Goal: Consume media (video, audio)

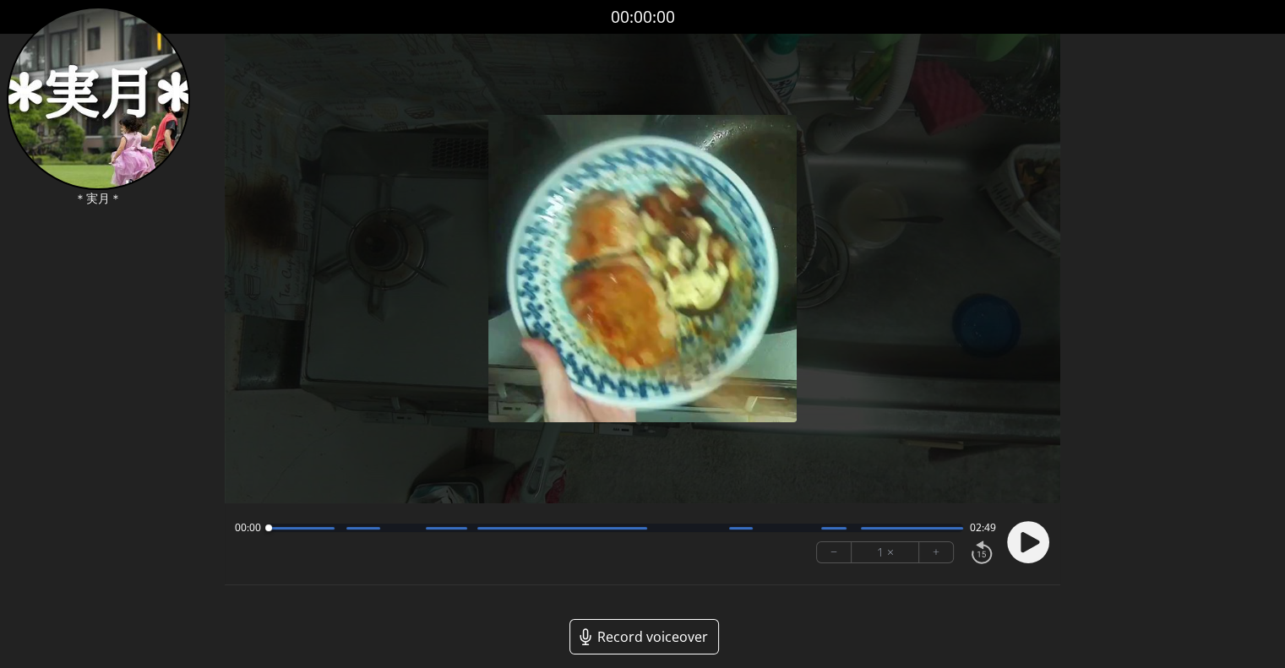
click at [1043, 552] on circle at bounding box center [1028, 542] width 42 height 42
click at [928, 557] on button "+" at bounding box center [936, 552] width 34 height 20
click at [929, 557] on button "+" at bounding box center [936, 552] width 34 height 20
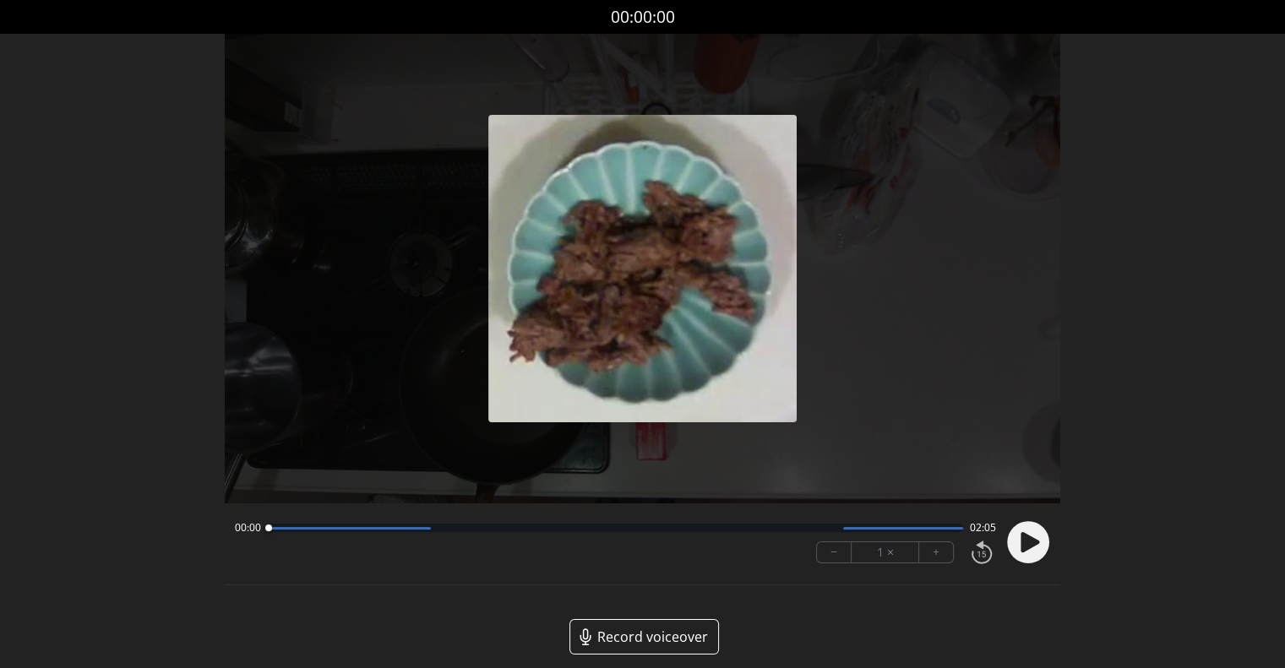
click at [1024, 540] on icon at bounding box center [1030, 542] width 19 height 20
click at [940, 559] on button "+" at bounding box center [936, 552] width 34 height 20
click at [941, 558] on button "+" at bounding box center [936, 552] width 34 height 20
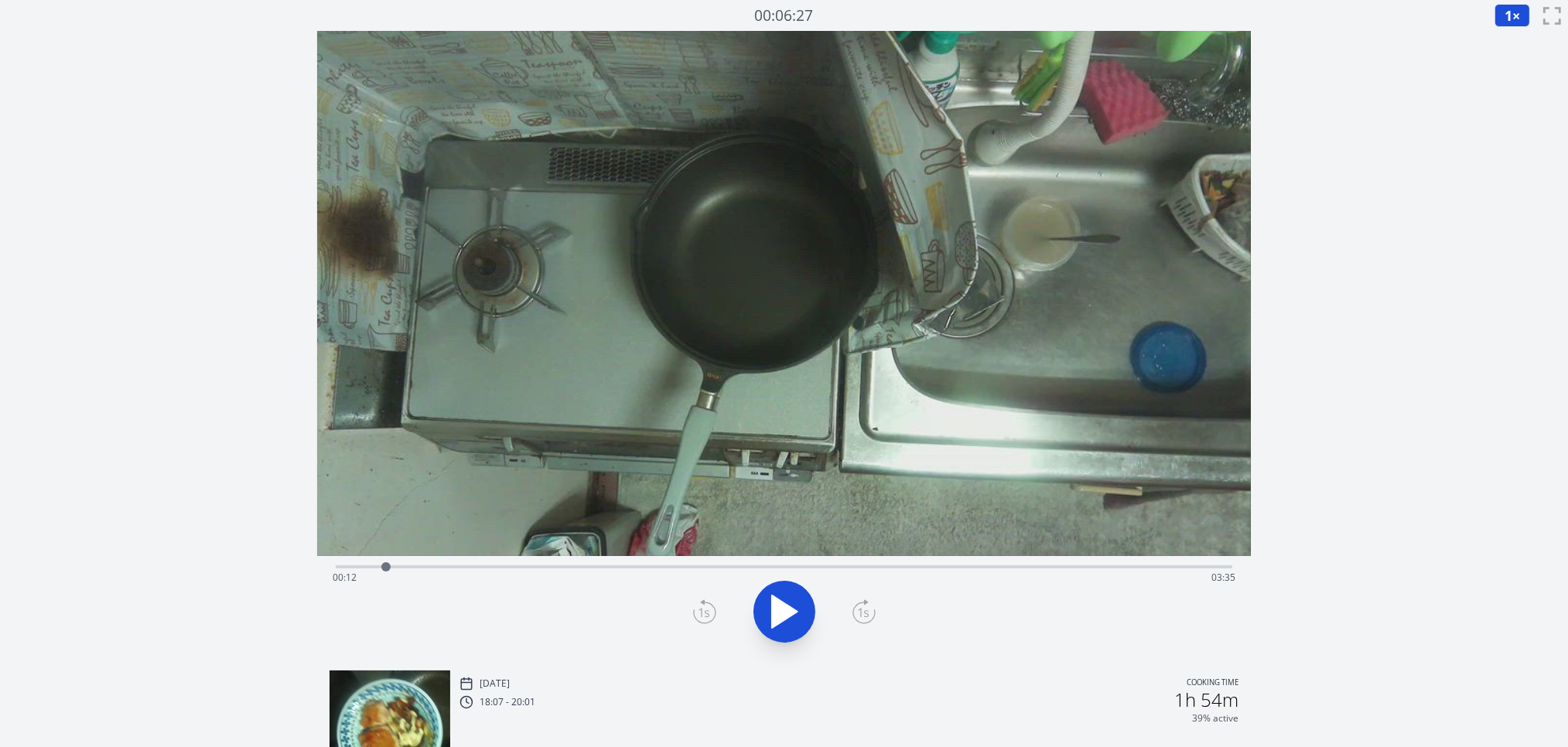
drag, startPoint x: 470, startPoint y: 562, endPoint x: 386, endPoint y: 574, distance: 84.9
click at [386, 574] on div at bounding box center [385, 567] width 23 height 23
drag, startPoint x: 464, startPoint y: 562, endPoint x: 399, endPoint y: 588, distance: 70.0
click at [399, 568] on div "Time elapsed: 00:16 Time remaining: 03:31" at bounding box center [784, 567] width 897 height 3
drag, startPoint x: 406, startPoint y: 556, endPoint x: 373, endPoint y: 563, distance: 33.7
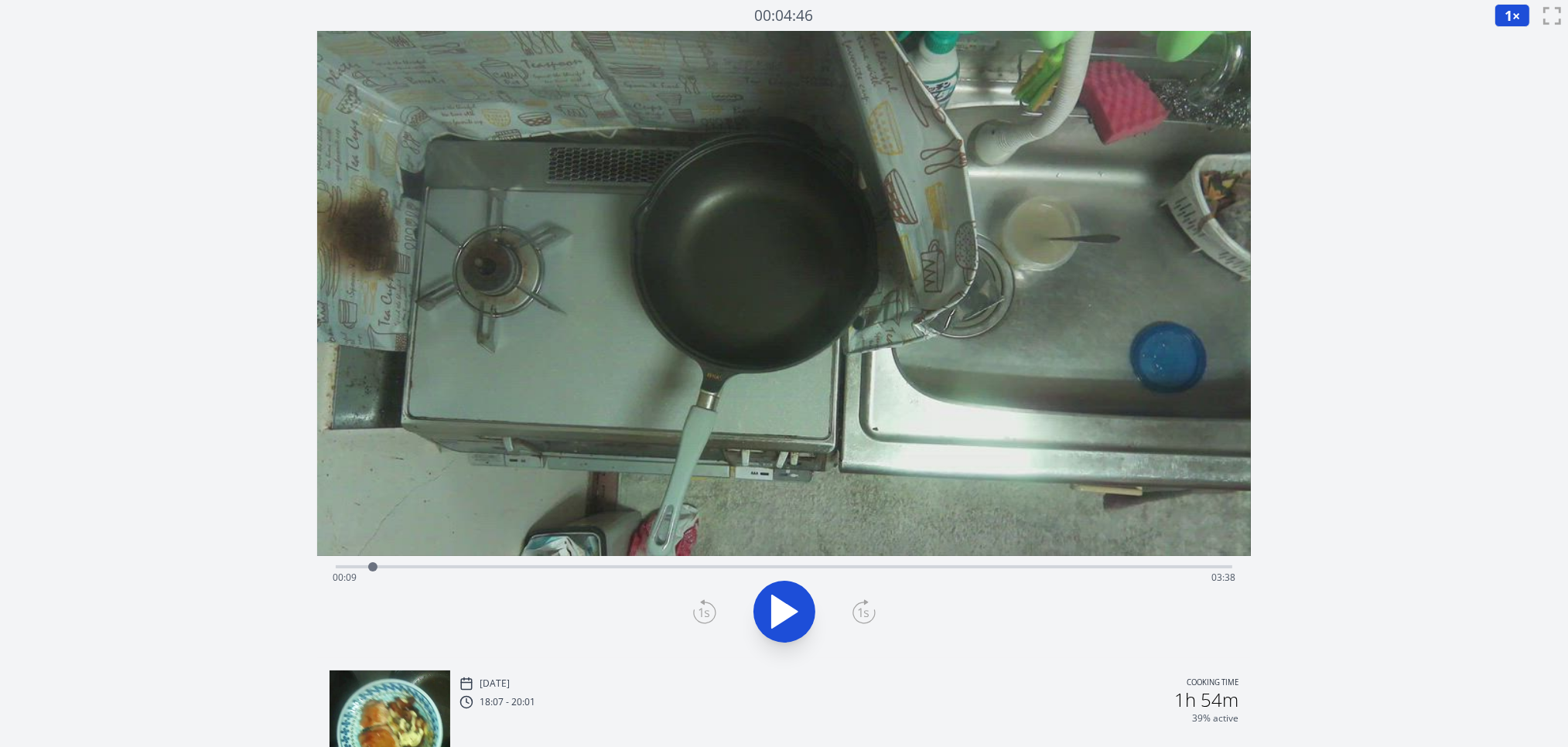
click at [373, 563] on div at bounding box center [373, 567] width 23 height 23
click at [1523, 22] on button "1 ×" at bounding box center [1511, 15] width 36 height 23
click at [1516, 135] on li "2×" at bounding box center [1515, 135] width 43 height 25
drag, startPoint x: 421, startPoint y: 565, endPoint x: 495, endPoint y: 570, distance: 74.2
click at [495, 570] on div at bounding box center [495, 567] width 9 height 9
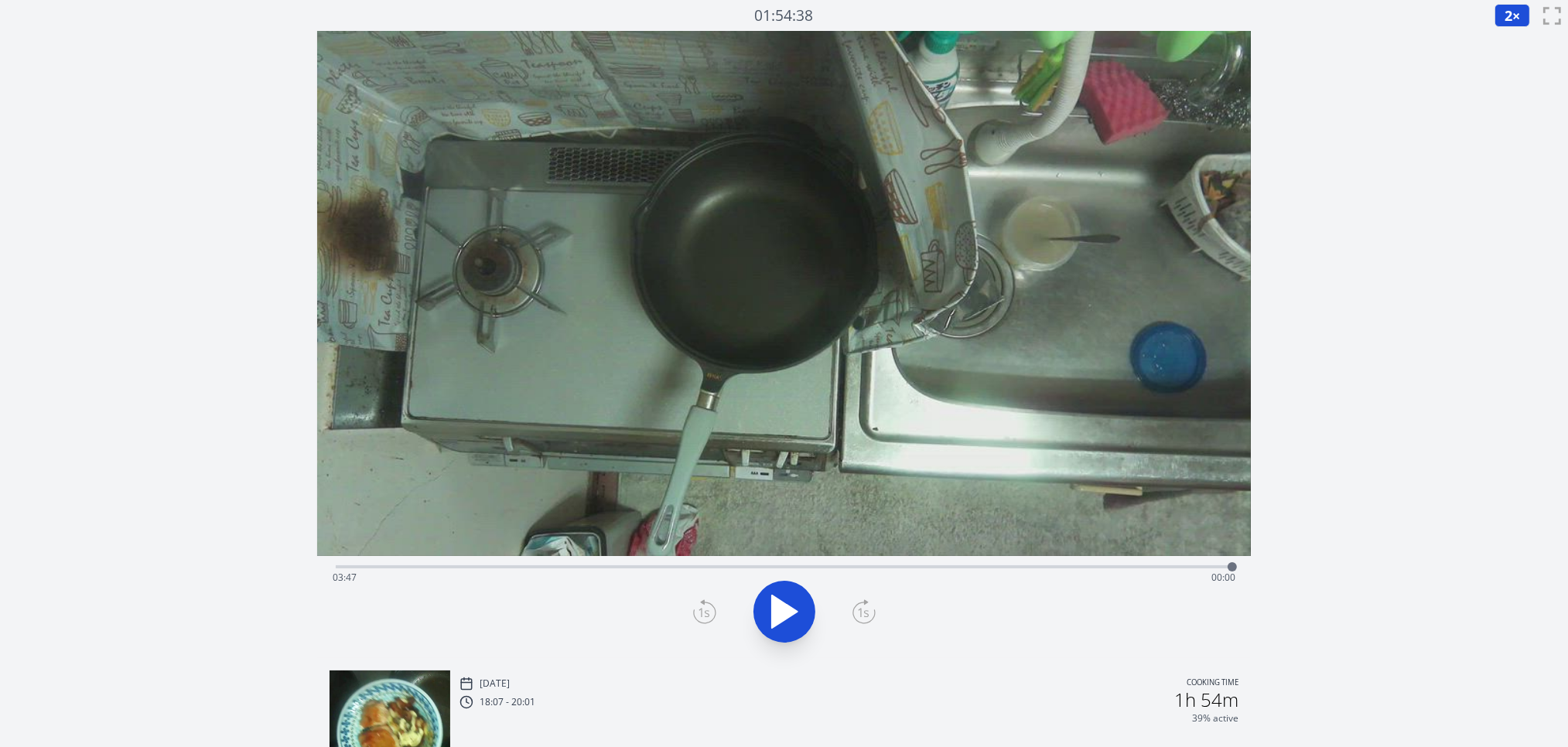
click at [611, 565] on div "Time elapsed: 03:47 Time remaining: 00:00" at bounding box center [784, 565] width 897 height 18
drag, startPoint x: 611, startPoint y: 563, endPoint x: 397, endPoint y: 556, distance: 214.1
click at [397, 556] on div at bounding box center [397, 567] width 23 height 23
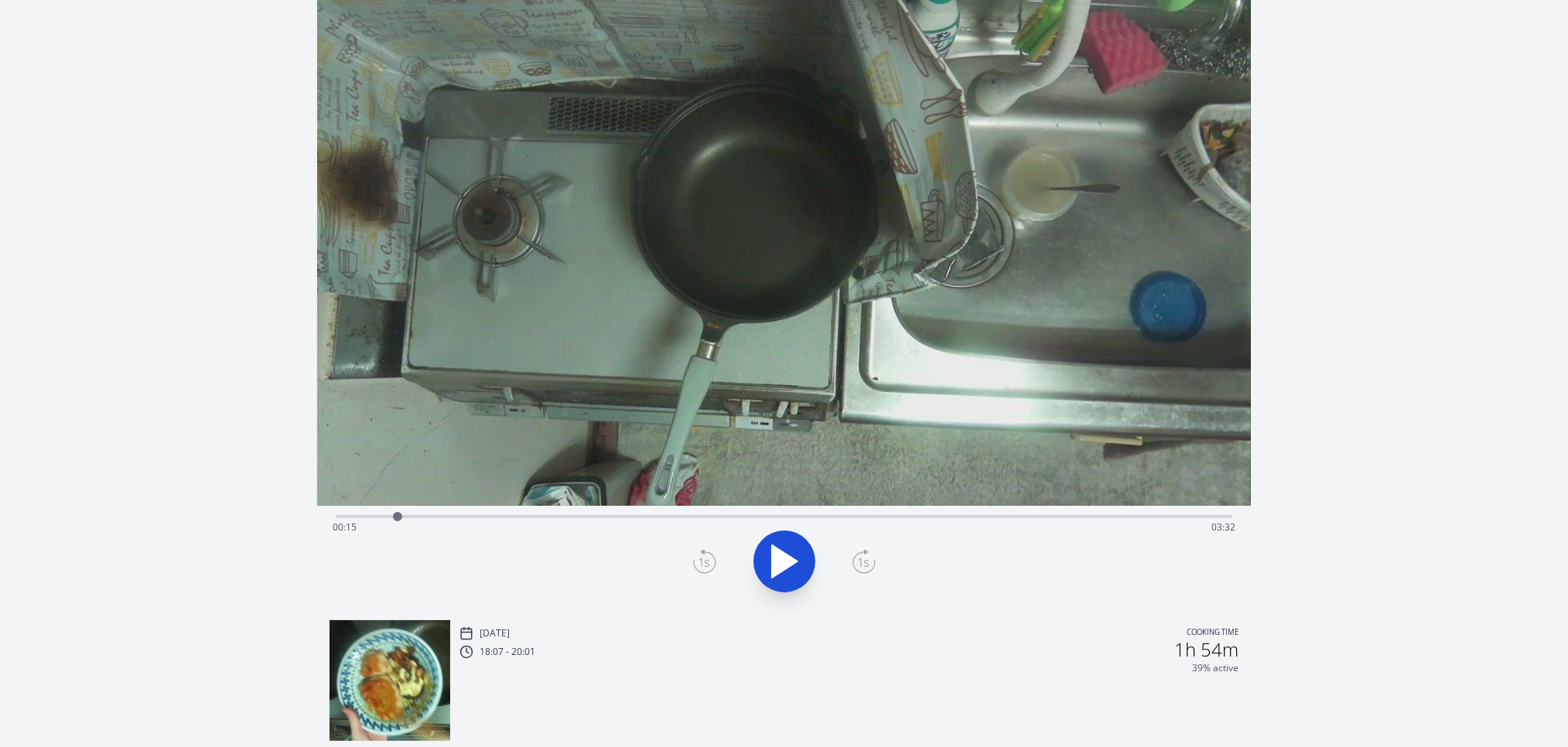
scroll to position [77, 0]
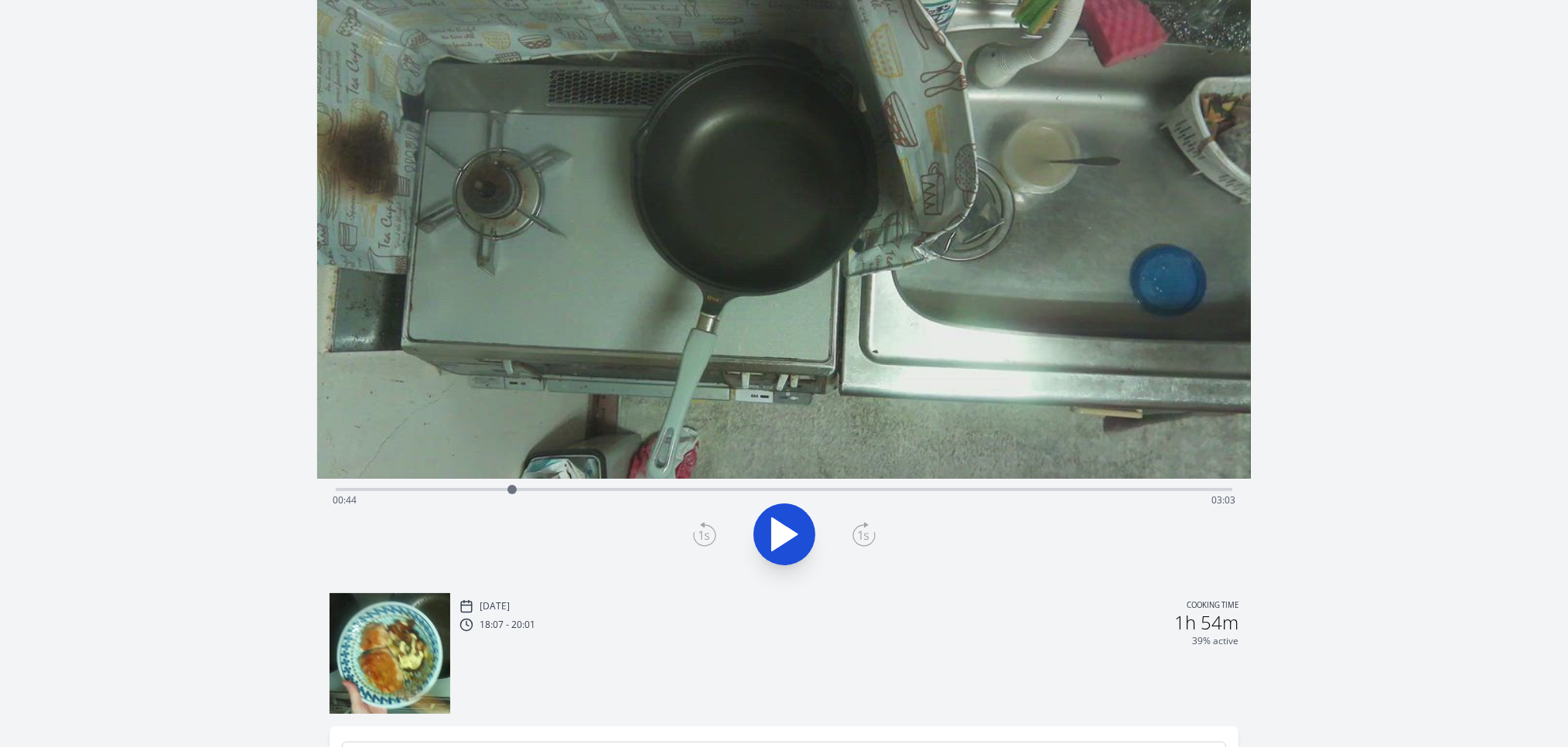
drag, startPoint x: 399, startPoint y: 490, endPoint x: 512, endPoint y: 484, distance: 113.2
click at [512, 484] on div at bounding box center [512, 489] width 23 height 23
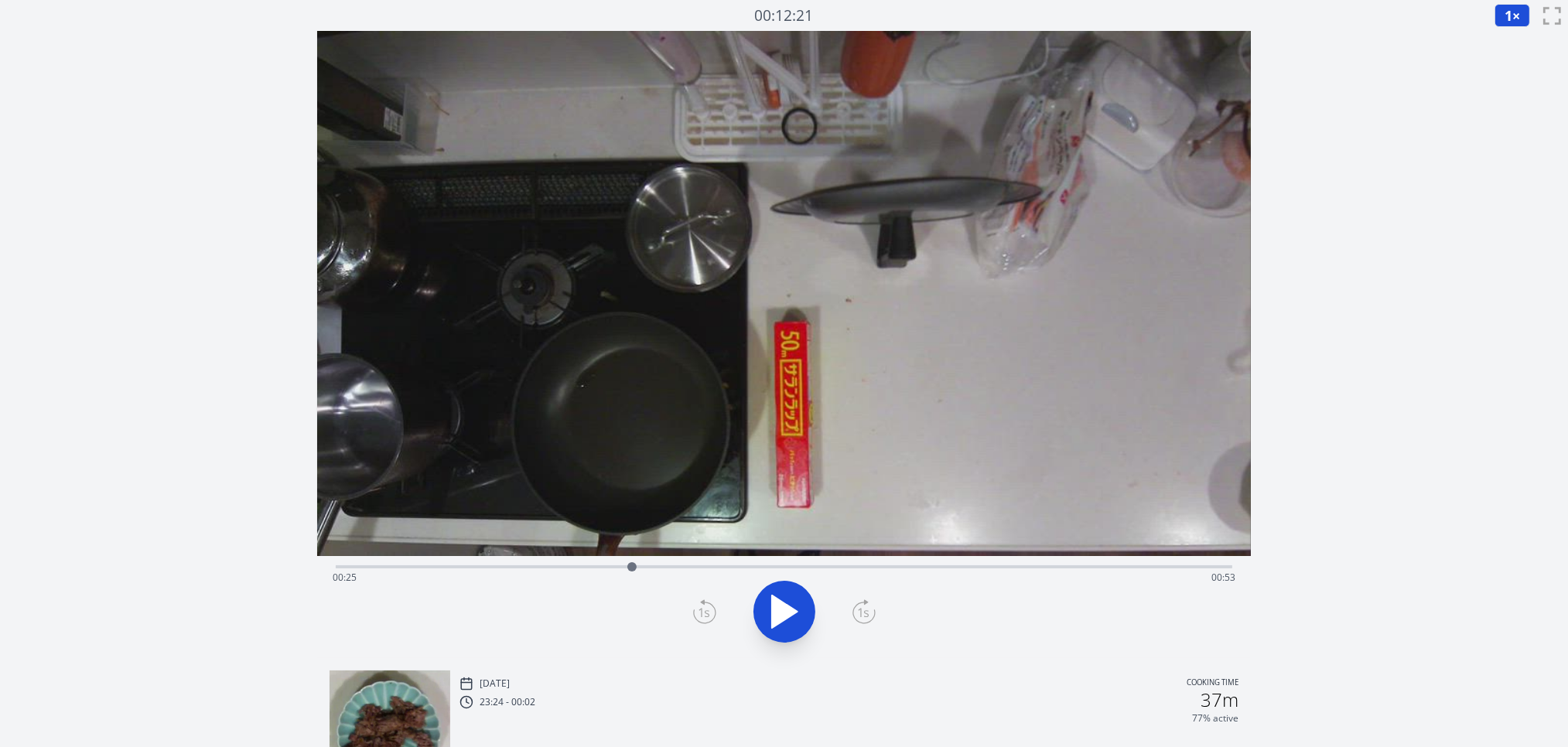
drag, startPoint x: 406, startPoint y: 566, endPoint x: 632, endPoint y: 514, distance: 231.9
click at [632, 514] on div "Time elapsed: 00:25 Time remaining: 00:53" at bounding box center [784, 344] width 935 height 627
click at [1074, 562] on div "Time elapsed: 01:13 Time remaining: 00:04" at bounding box center [784, 565] width 897 height 18
click at [687, 563] on div "Time elapsed: 01:08 Time remaining: 00:10" at bounding box center [784, 565] width 897 height 18
click at [579, 562] on div "Time elapsed: 00:33 Time remaining: 00:45" at bounding box center [784, 565] width 897 height 18
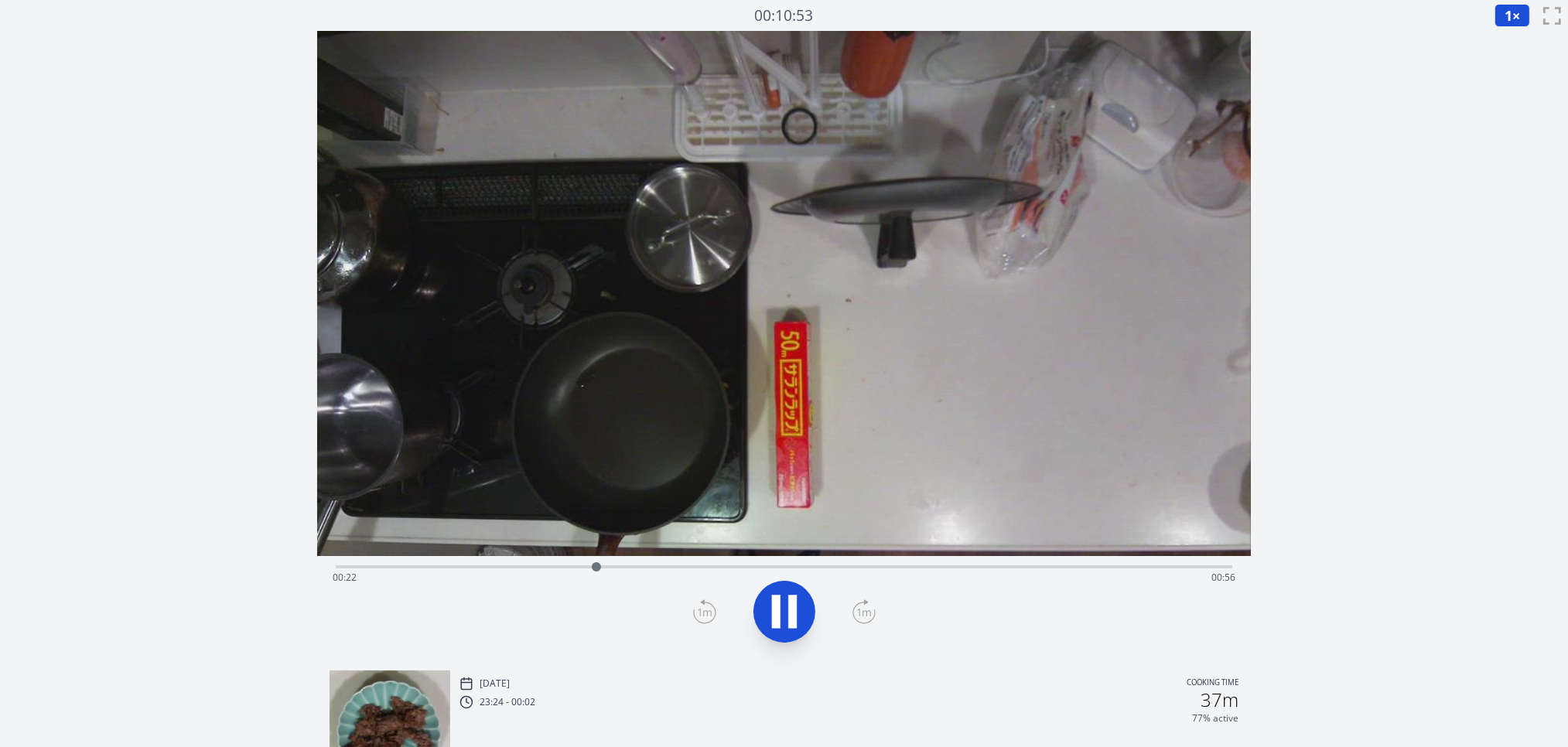
click at [826, 568] on div "Time elapsed: 00:22 Time remaining: 00:56" at bounding box center [784, 578] width 903 height 25
click at [903, 566] on div "Time elapsed: 00:44 Time remaining: 00:34" at bounding box center [784, 578] width 903 height 25
click at [791, 602] on icon at bounding box center [792, 612] width 8 height 33
drag, startPoint x: 1121, startPoint y: 562, endPoint x: 751, endPoint y: 513, distance: 373.2
click at [731, 502] on div "Time elapsed: 00:33 Time remaining: 00:45" at bounding box center [784, 344] width 935 height 627
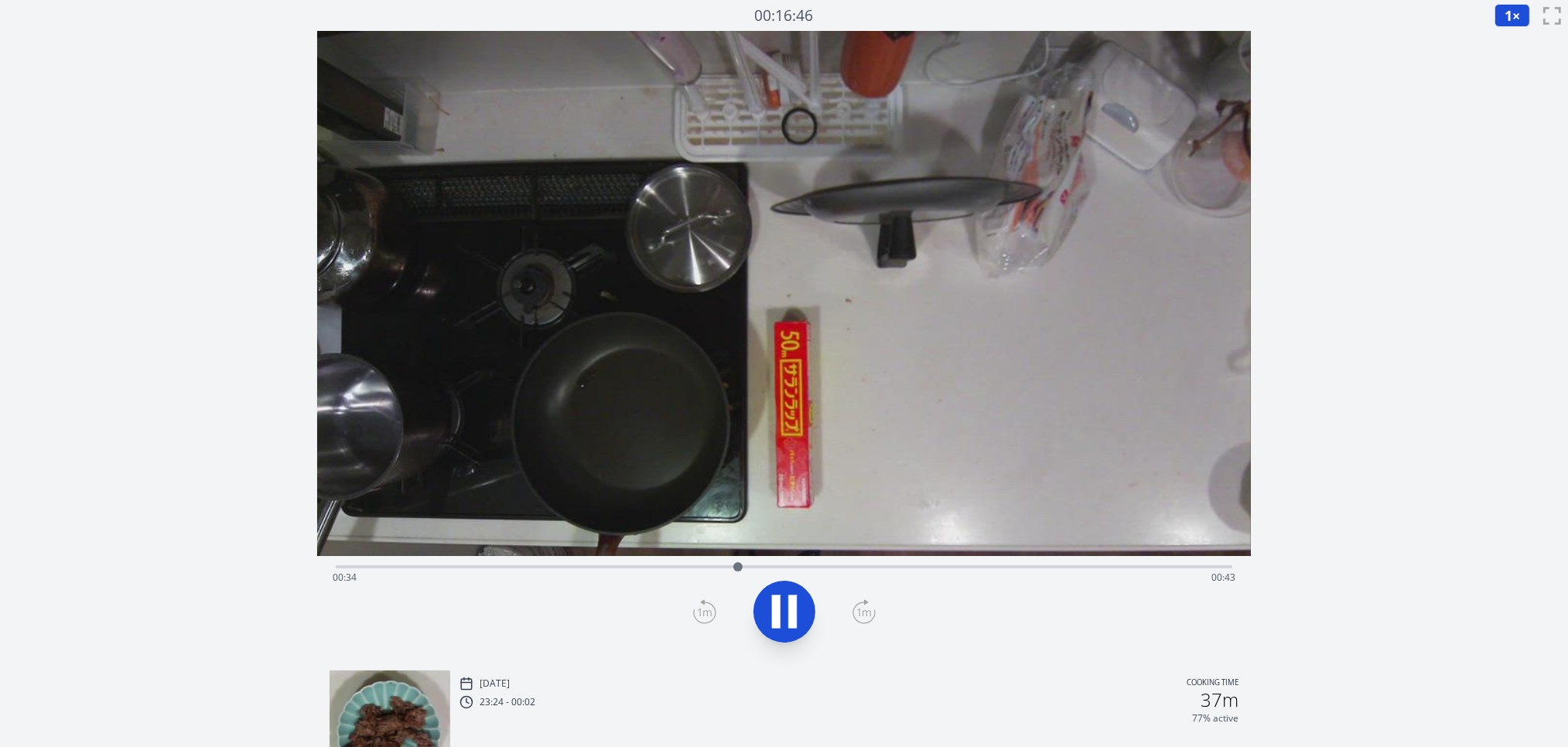
click at [789, 614] on icon at bounding box center [792, 612] width 8 height 33
